Goal: Task Accomplishment & Management: Manage account settings

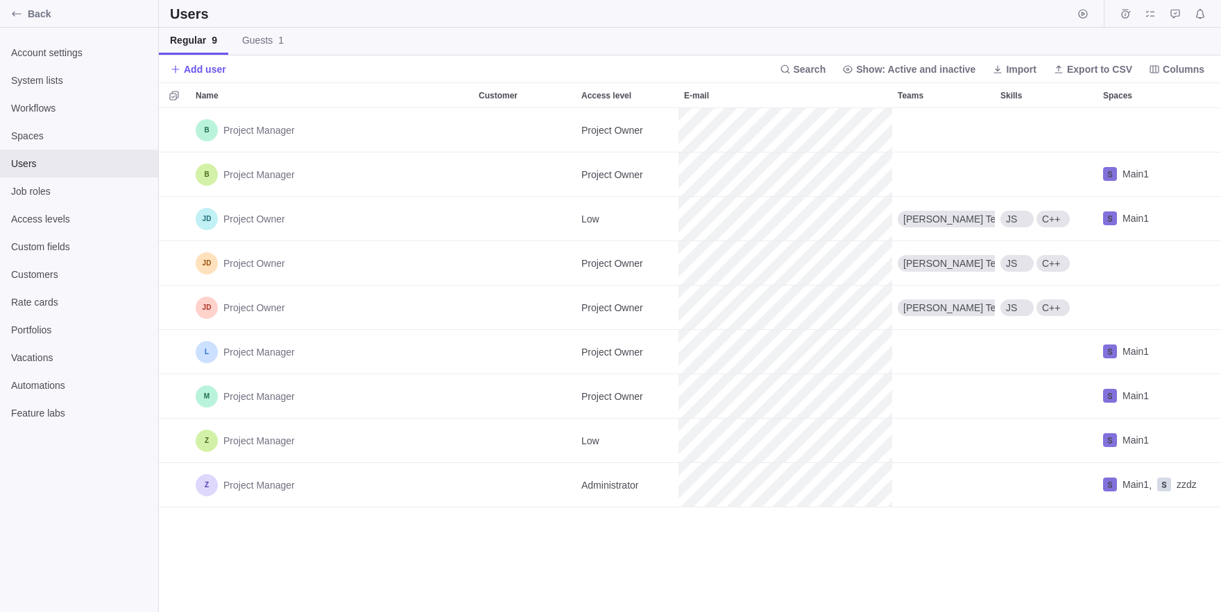
scroll to position [504, 1062]
click at [270, 44] on span "Guests 1" at bounding box center [263, 40] width 42 height 14
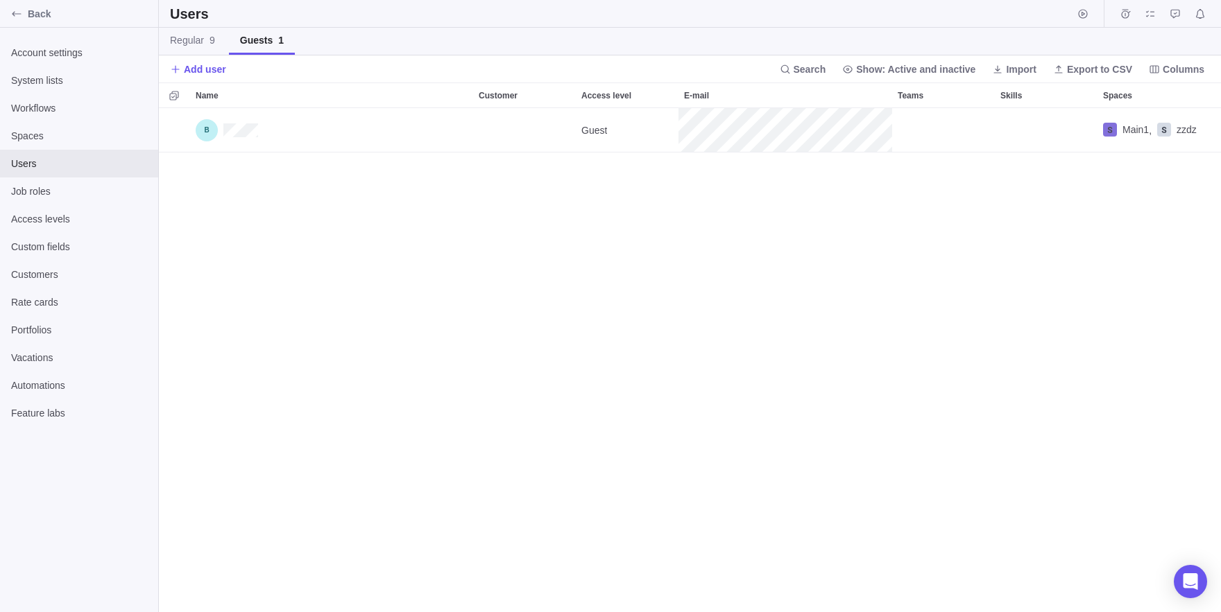
scroll to position [504, 1062]
click at [203, 49] on link "Regular 9" at bounding box center [192, 41] width 67 height 27
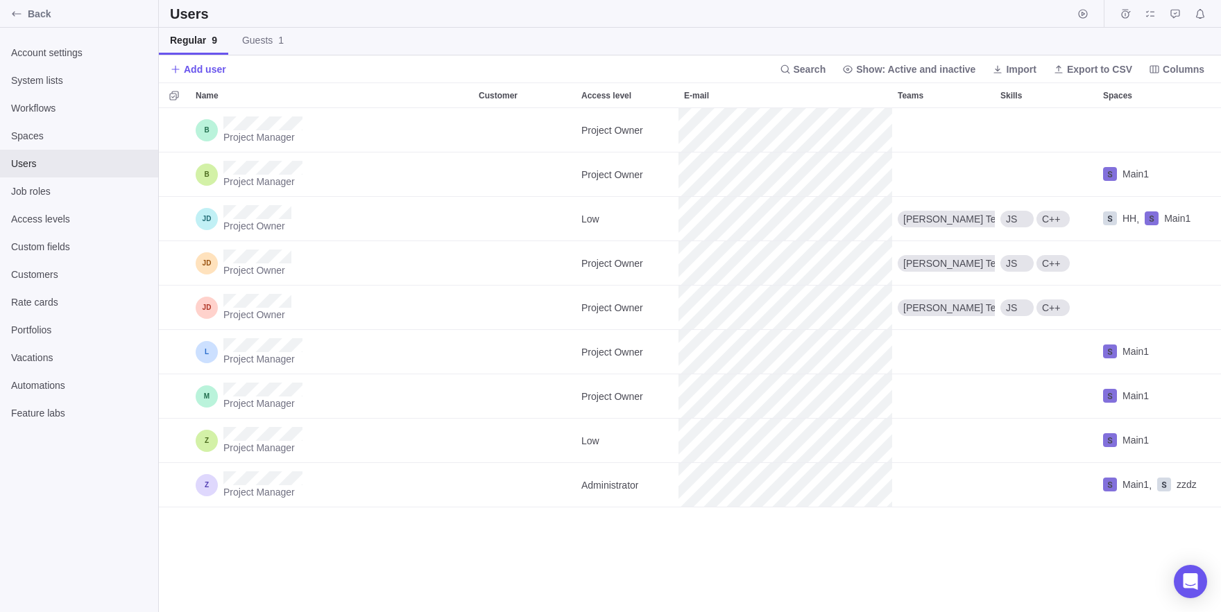
scroll to position [504, 1062]
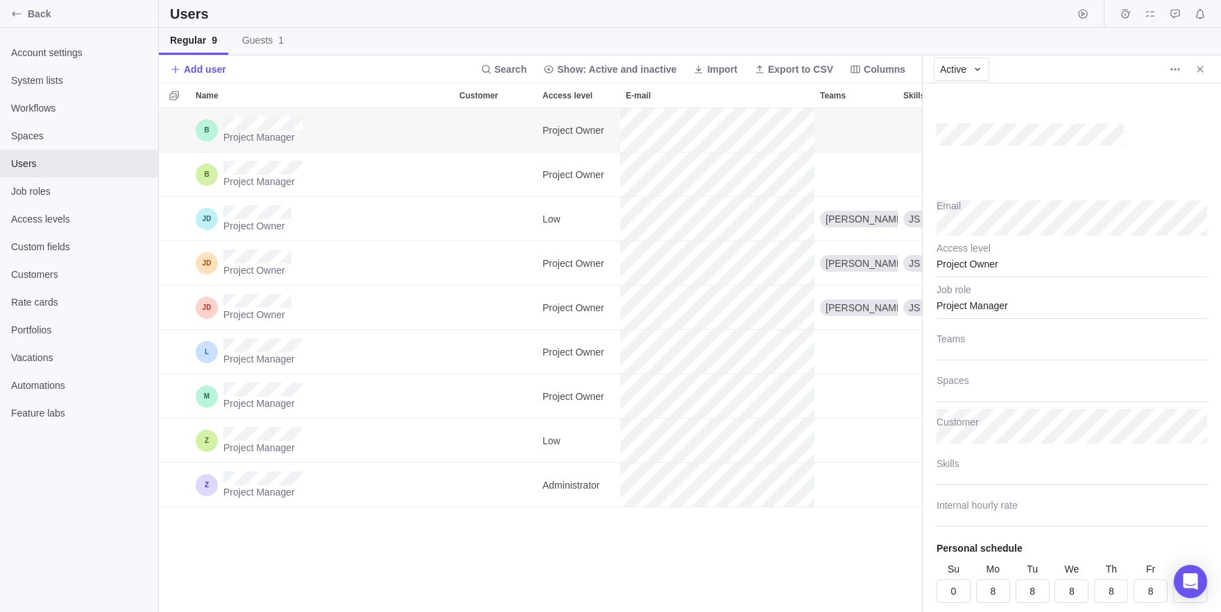
type textarea "x"
click at [1175, 132] on img at bounding box center [1171, 132] width 69 height 0
drag, startPoint x: 1157, startPoint y: 164, endPoint x: 1173, endPoint y: 70, distance: 95.7
click at [1173, 83] on div "Email Project Owner Access level Project Manager Job role Teams Spaces Customer…" at bounding box center [1071, 347] width 298 height 529
click at [1173, 70] on icon "More actions" at bounding box center [1174, 69] width 11 height 11
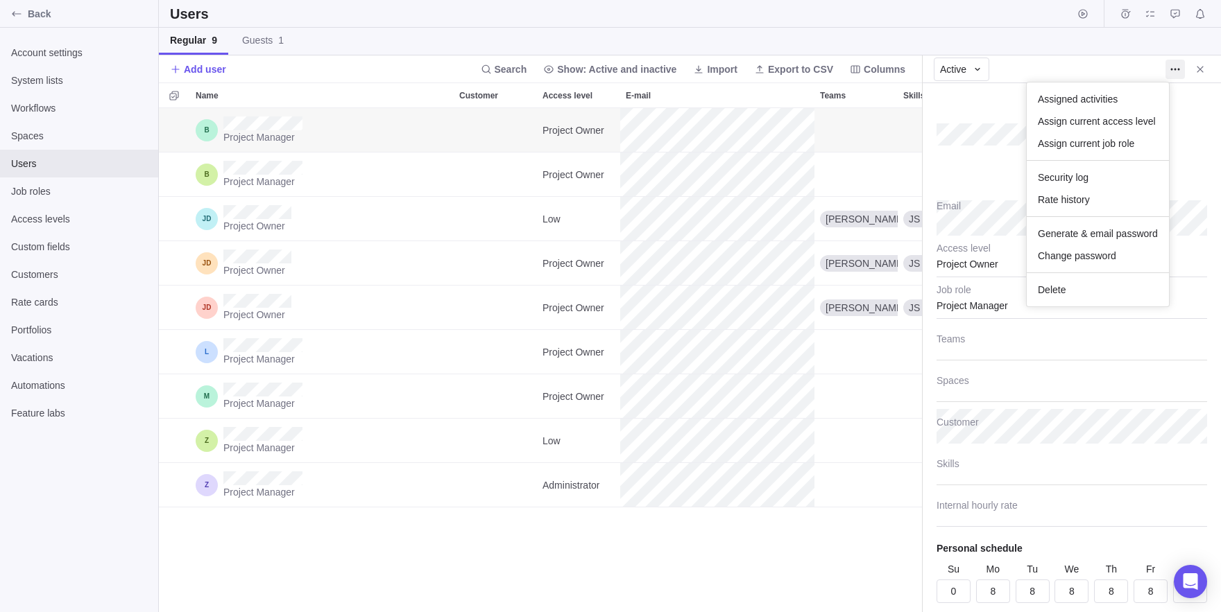
click at [42, 48] on body "Back Account settings System lists Workflows Spaces Users Job roles Access leve…" at bounding box center [610, 306] width 1221 height 612
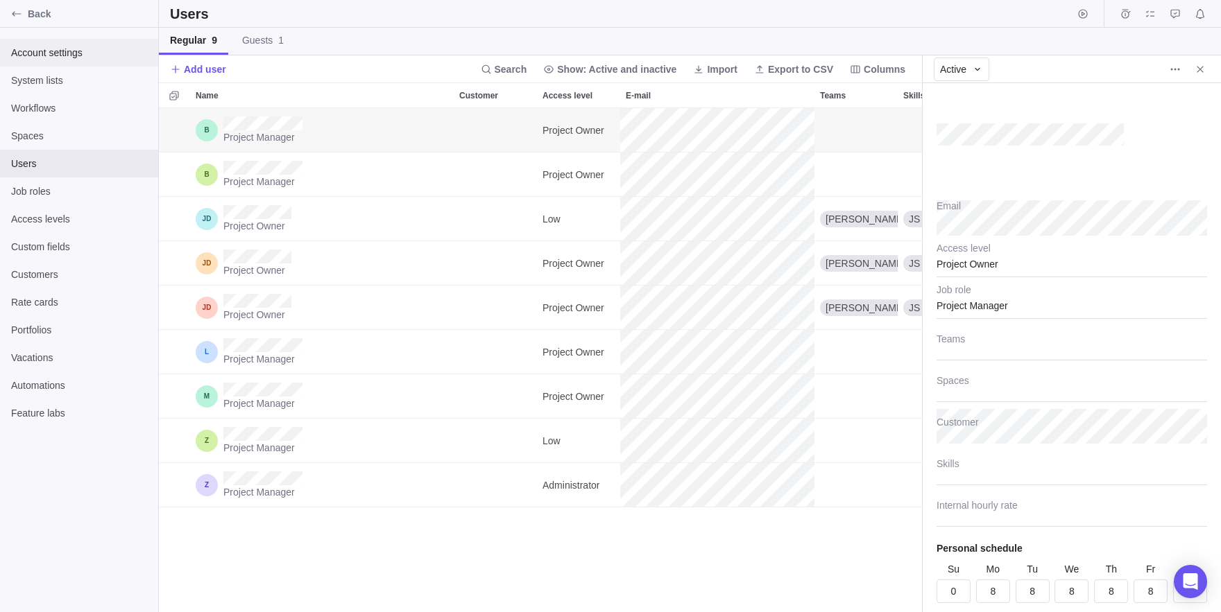
click at [42, 48] on span "Account settings" at bounding box center [79, 53] width 136 height 14
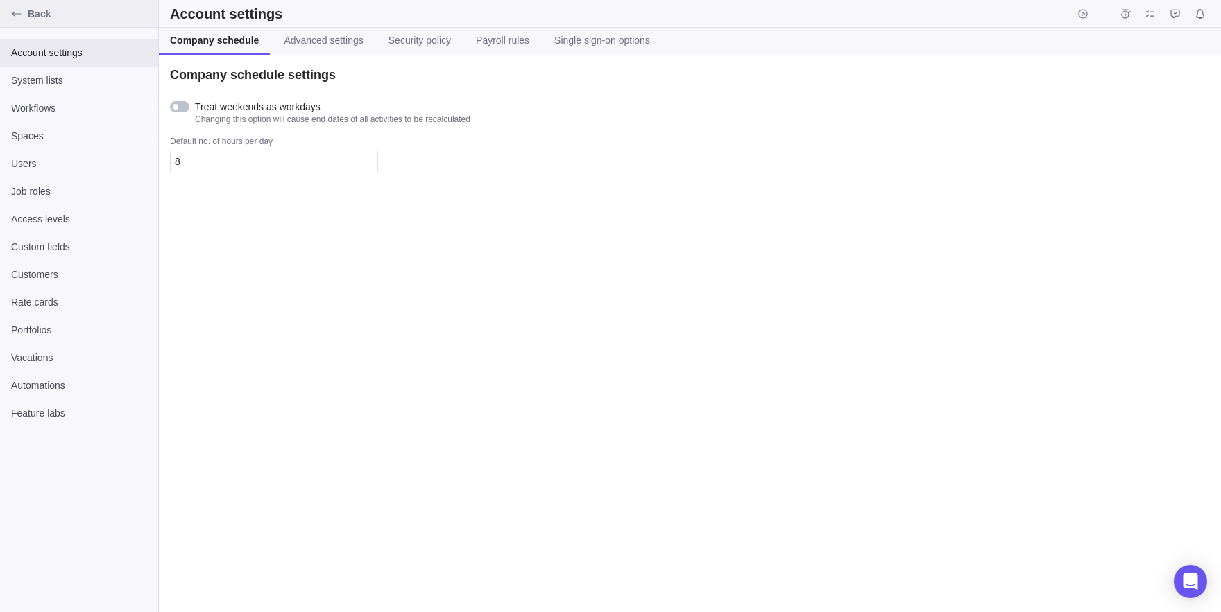
click at [19, 6] on div "Back" at bounding box center [17, 14] width 22 height 22
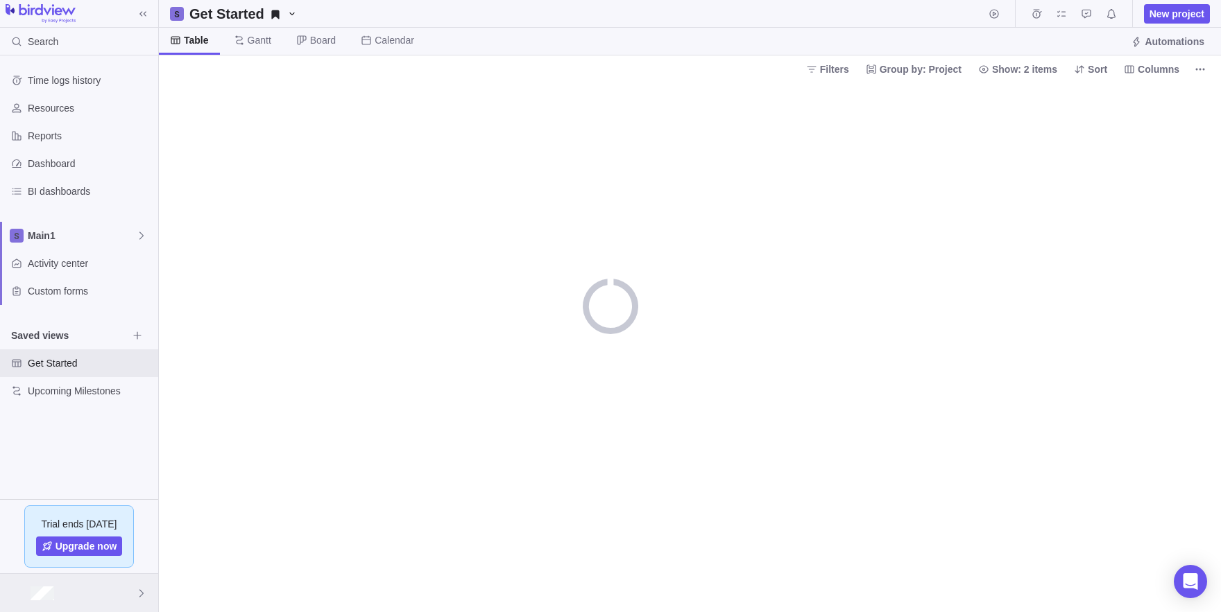
click at [61, 584] on div at bounding box center [79, 593] width 158 height 38
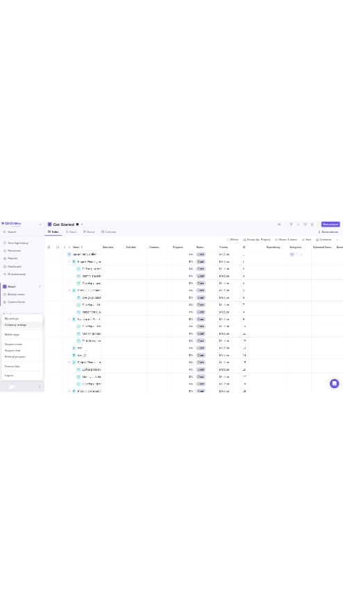
scroll to position [504, 1062]
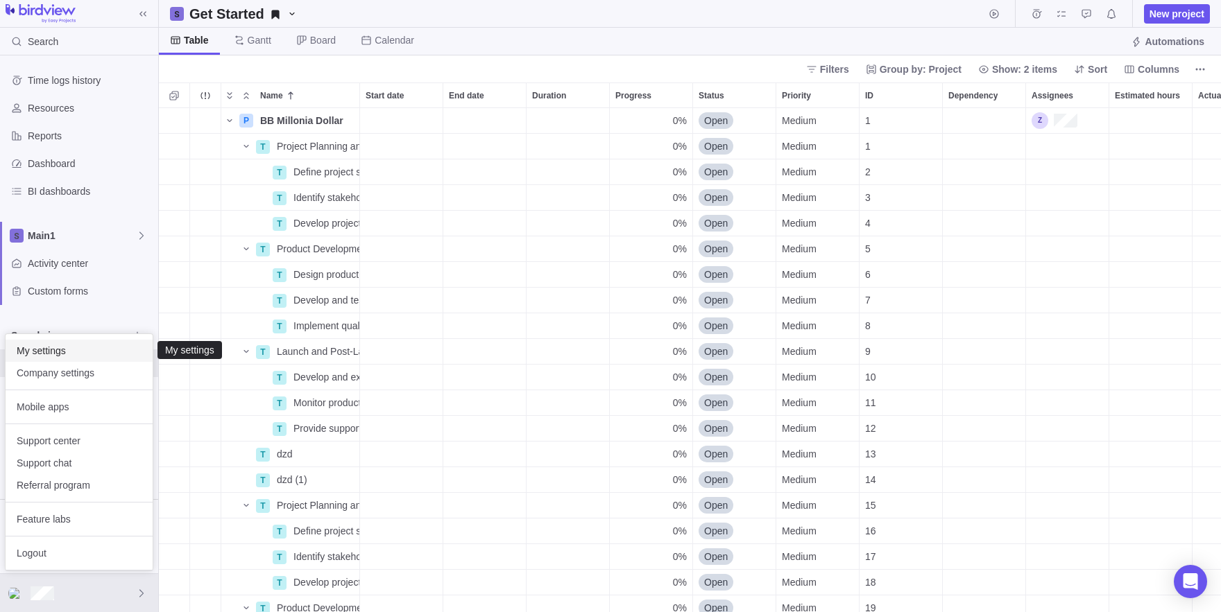
click at [53, 354] on span "My settings" at bounding box center [79, 351] width 125 height 14
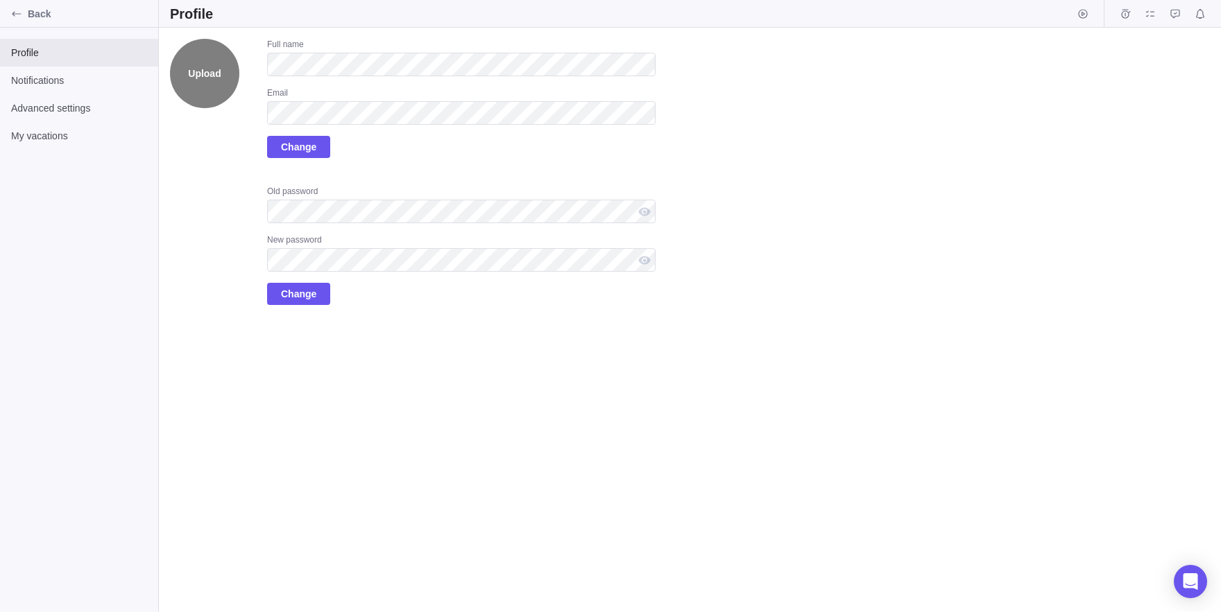
click at [181, 71] on label "Upload" at bounding box center [204, 73] width 69 height 69
click at [0, 0] on input "Upload" at bounding box center [0, 0] width 0 height 0
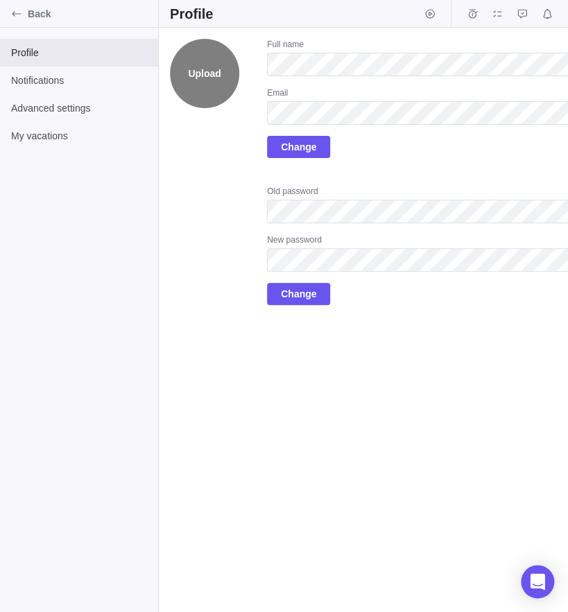
click at [196, 74] on label "Upload" at bounding box center [204, 73] width 69 height 69
click at [0, 0] on input "Upload" at bounding box center [0, 0] width 0 height 0
click at [427, 377] on div "Upload Full name Email Change Old password New password Change" at bounding box center [363, 320] width 409 height 585
drag, startPoint x: 204, startPoint y: 69, endPoint x: 187, endPoint y: 153, distance: 86.2
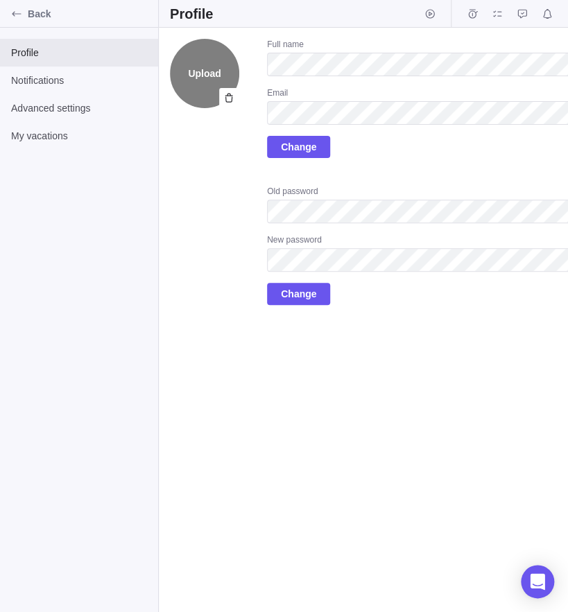
click at [209, 73] on label "Upload" at bounding box center [204, 73] width 69 height 69
click at [0, 0] on input "Upload" at bounding box center [0, 0] width 0 height 0
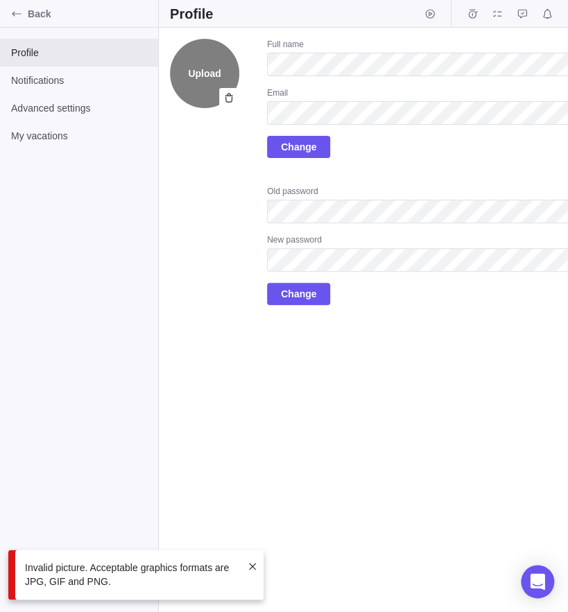
click at [205, 74] on label "Upload" at bounding box center [204, 73] width 69 height 69
click at [0, 0] on input "Upload" at bounding box center [0, 0] width 0 height 0
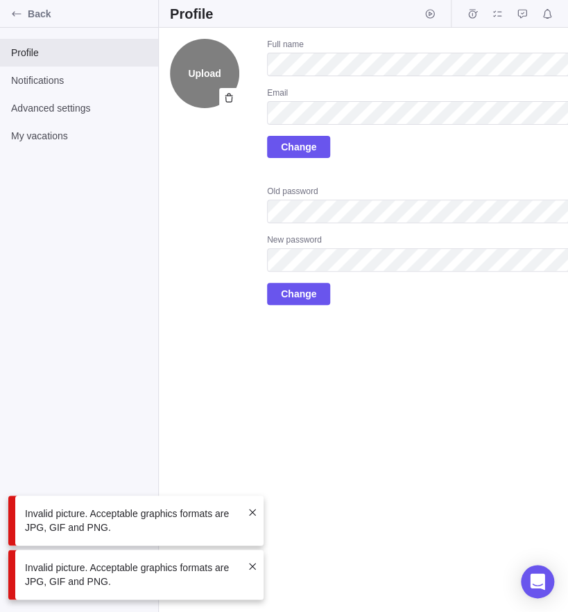
click at [221, 71] on label "Upload" at bounding box center [204, 73] width 69 height 69
click at [0, 0] on input "Upload" at bounding box center [0, 0] width 0 height 0
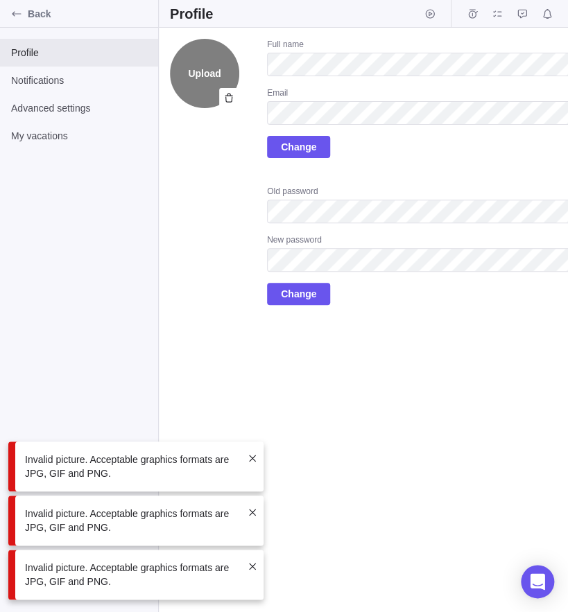
click at [202, 78] on label "Upload" at bounding box center [204, 73] width 69 height 69
click at [0, 0] on input "Upload" at bounding box center [0, 0] width 0 height 0
